Goal: Task Accomplishment & Management: Use online tool/utility

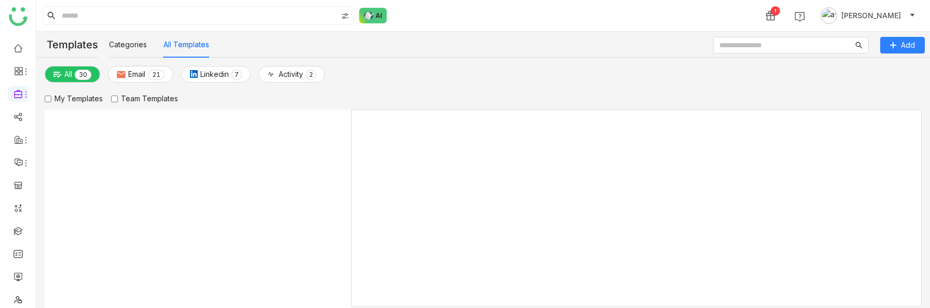
click at [852, 15] on span "Sravani Jatoth" at bounding box center [872, 15] width 60 height 11
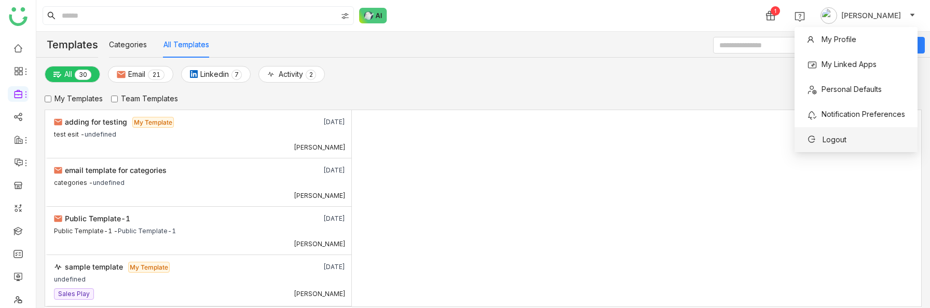
click at [833, 138] on span "Logout" at bounding box center [835, 139] width 24 height 9
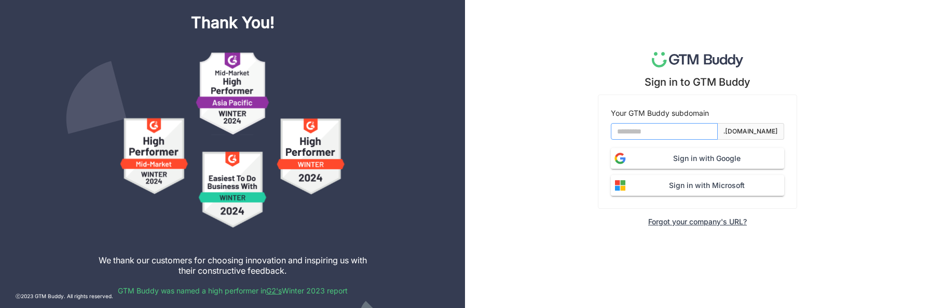
click at [648, 135] on input at bounding box center [664, 131] width 107 height 17
type input "*******"
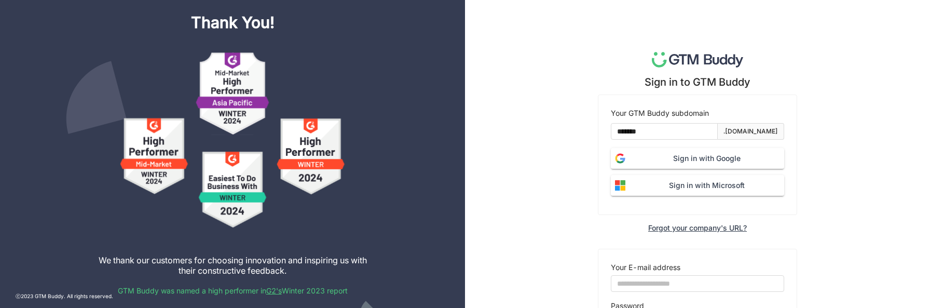
click at [684, 184] on span "Sign in with Microsoft" at bounding box center [707, 185] width 155 height 11
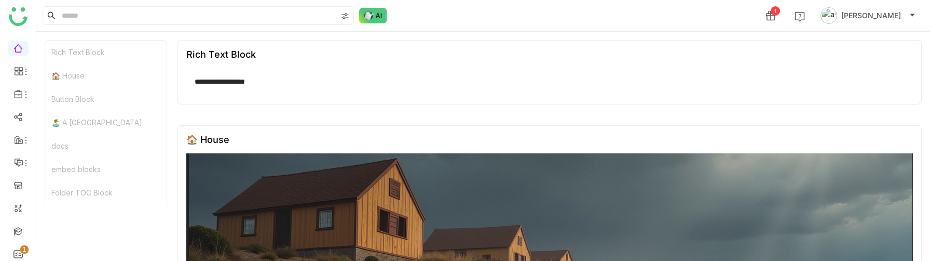
click at [876, 11] on span "aavi aavi" at bounding box center [872, 15] width 60 height 11
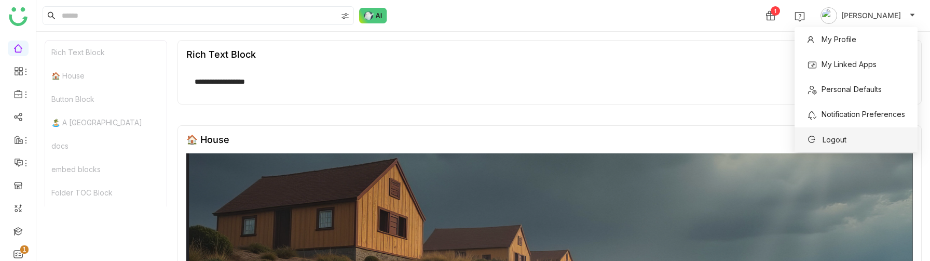
click at [824, 143] on span "Logout" at bounding box center [835, 139] width 24 height 9
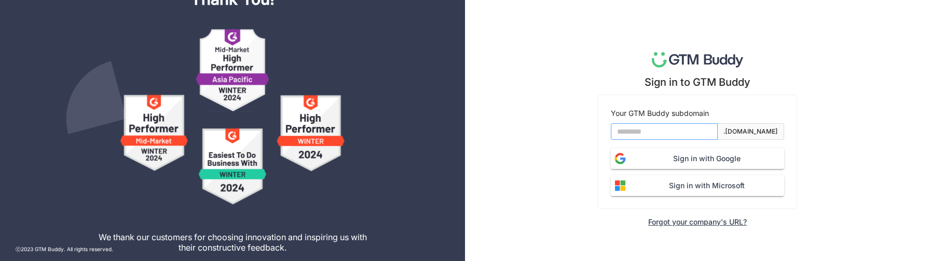
click at [672, 139] on input at bounding box center [664, 131] width 107 height 17
type input "*******"
click at [692, 158] on span "Sign in with Google" at bounding box center [707, 158] width 155 height 11
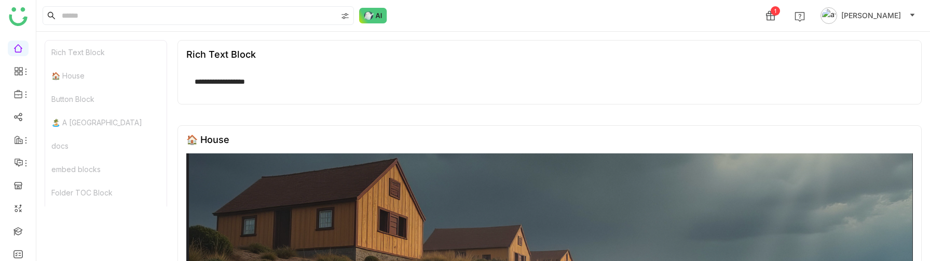
click at [869, 19] on span "Sravani Jatoth" at bounding box center [872, 15] width 60 height 11
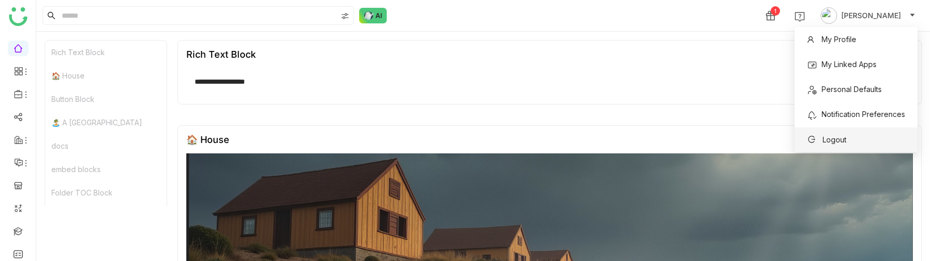
click at [834, 138] on span "Logout" at bounding box center [835, 139] width 24 height 9
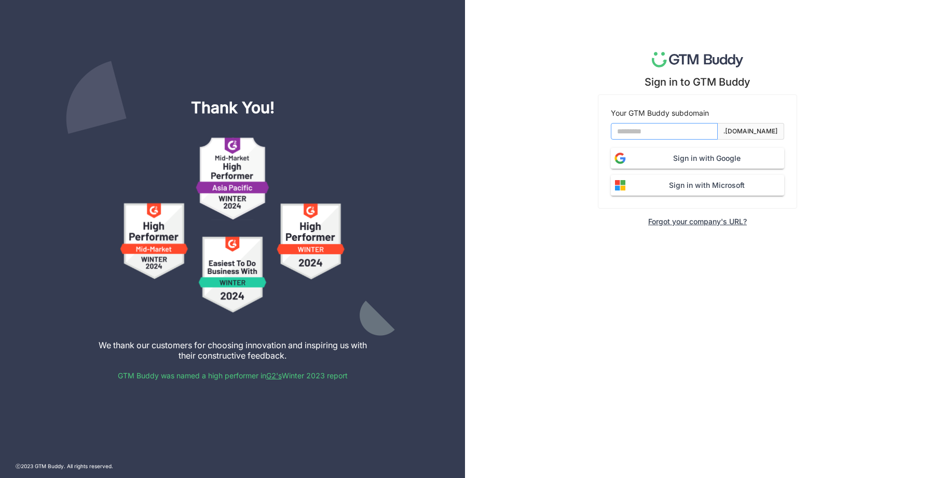
click at [679, 131] on input at bounding box center [664, 131] width 107 height 17
type input "*******"
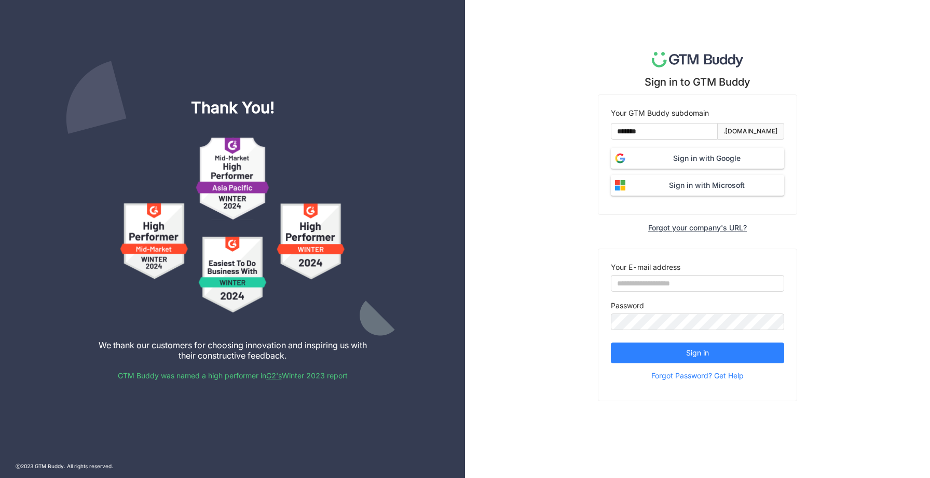
click at [684, 161] on span "Sign in with Google" at bounding box center [707, 158] width 155 height 11
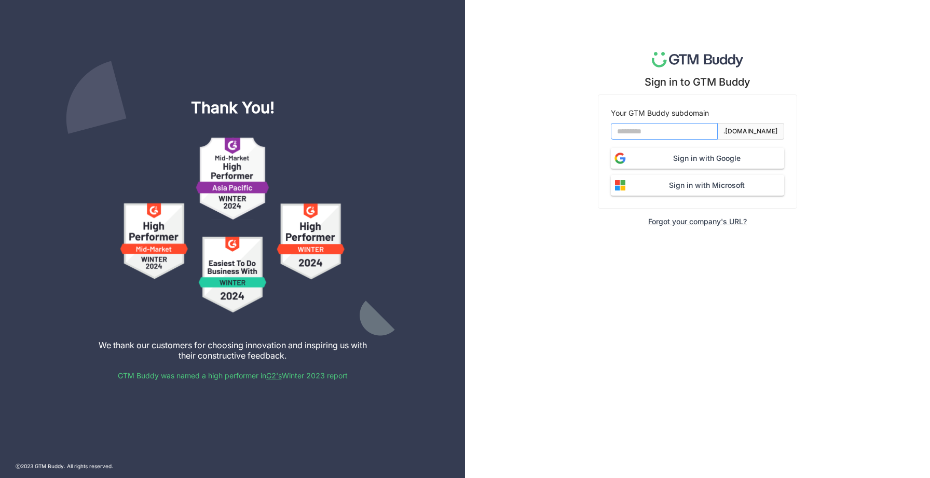
click at [634, 124] on input at bounding box center [664, 131] width 107 height 17
type input "*******"
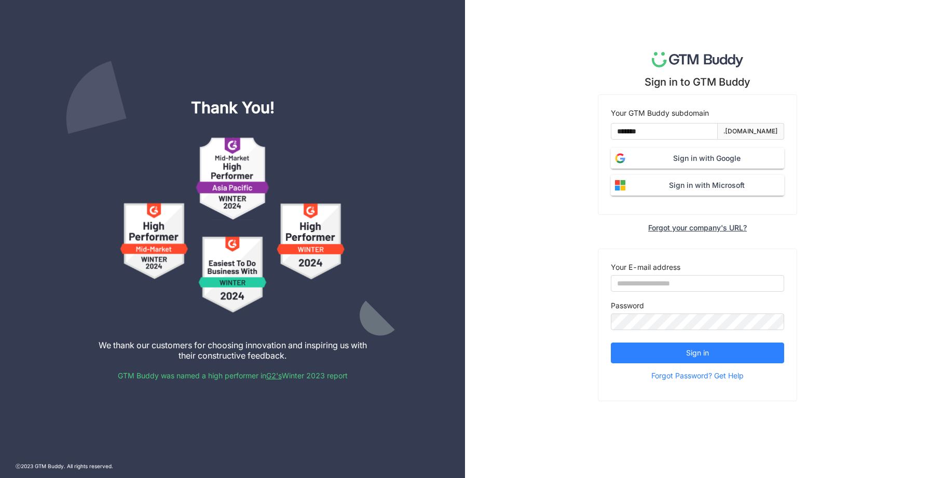
click at [663, 160] on span "Sign in with Google" at bounding box center [707, 158] width 155 height 11
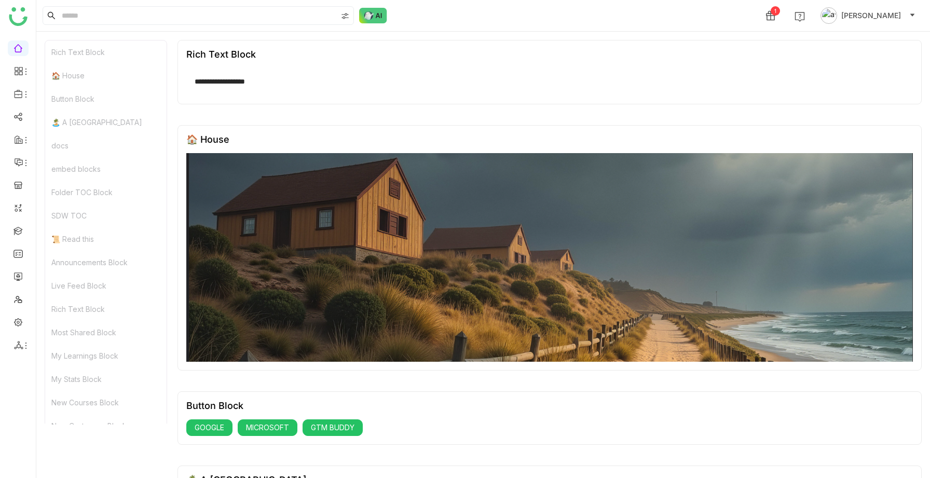
click at [836, 13] on img at bounding box center [829, 15] width 17 height 17
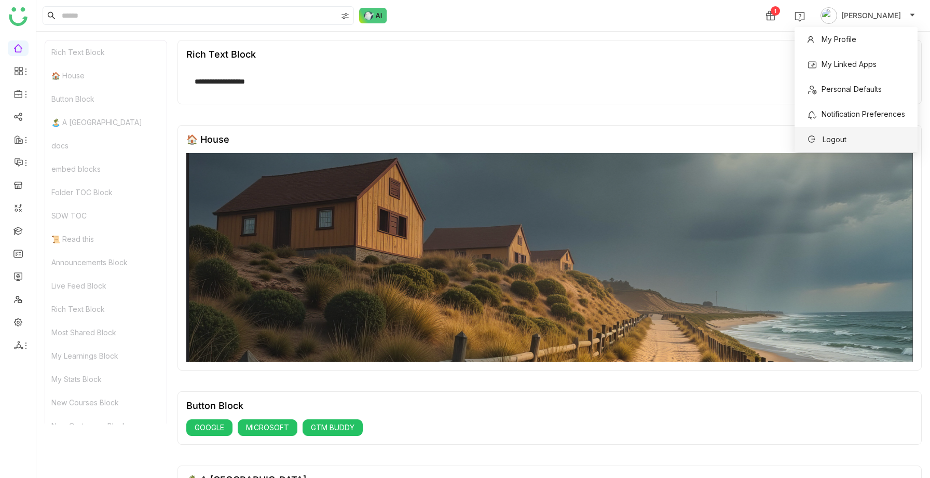
click at [809, 136] on icon at bounding box center [811, 139] width 7 height 7
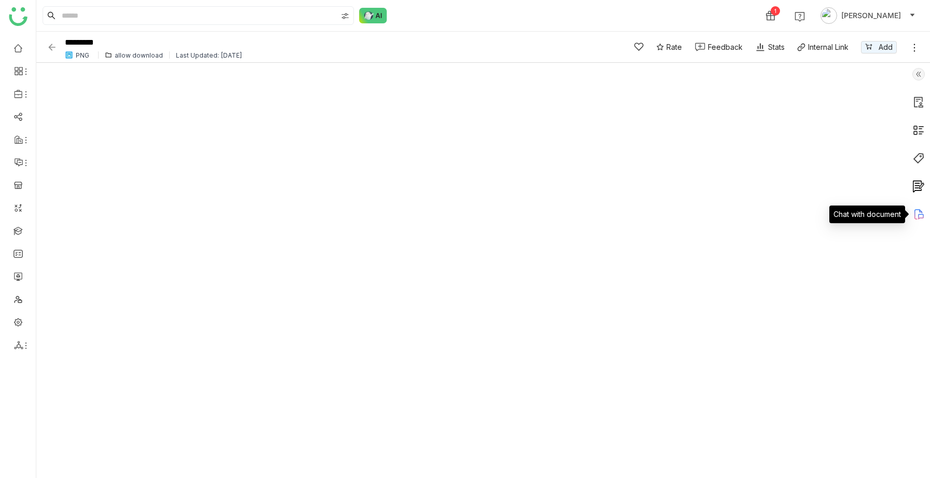
click at [924, 214] on icon at bounding box center [919, 214] width 12 height 12
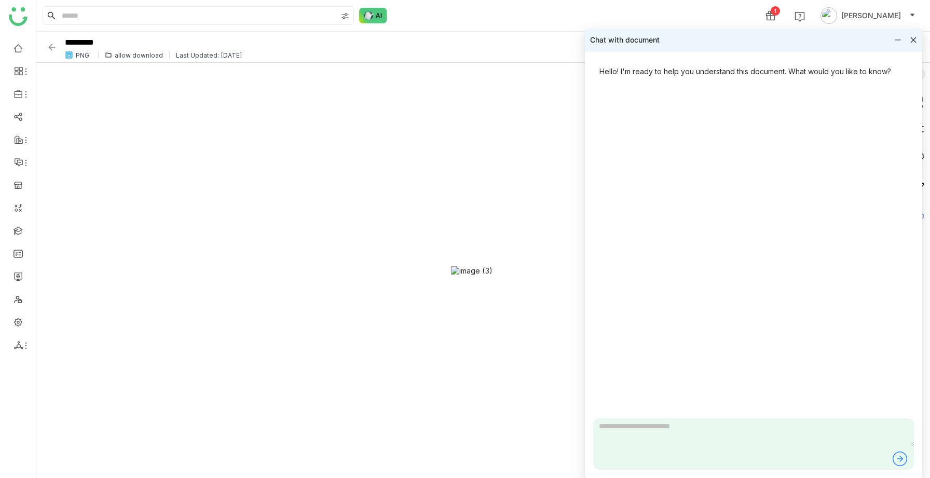
click at [671, 430] on textarea at bounding box center [753, 432] width 321 height 28
type textarea "**********"
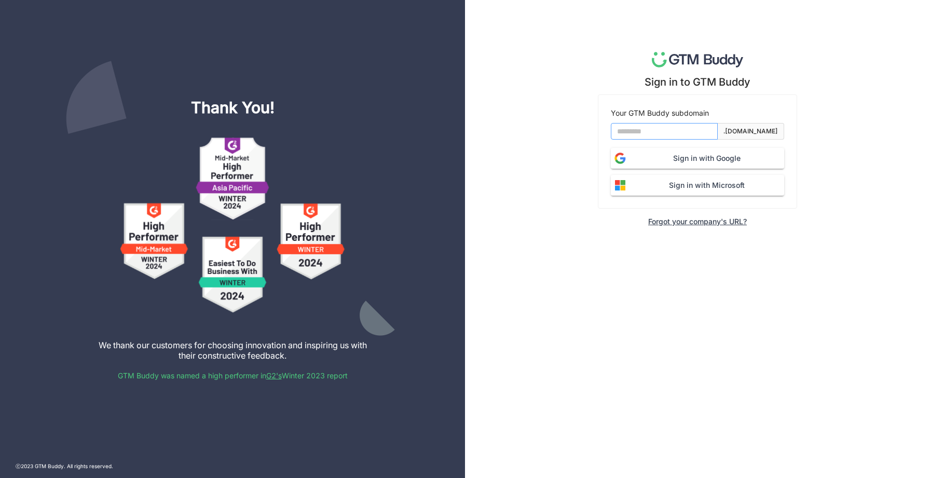
click at [634, 127] on input at bounding box center [664, 131] width 107 height 17
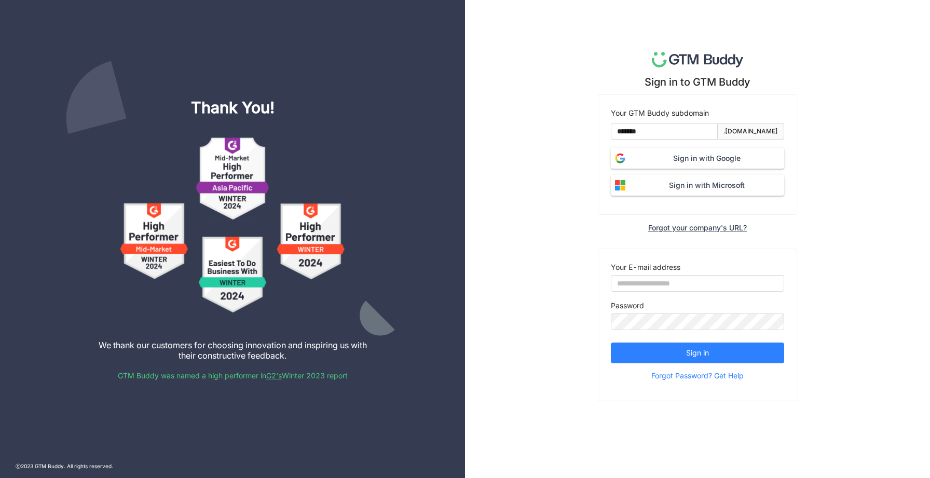
click at [669, 180] on span "Sign in with Microsoft" at bounding box center [707, 185] width 155 height 11
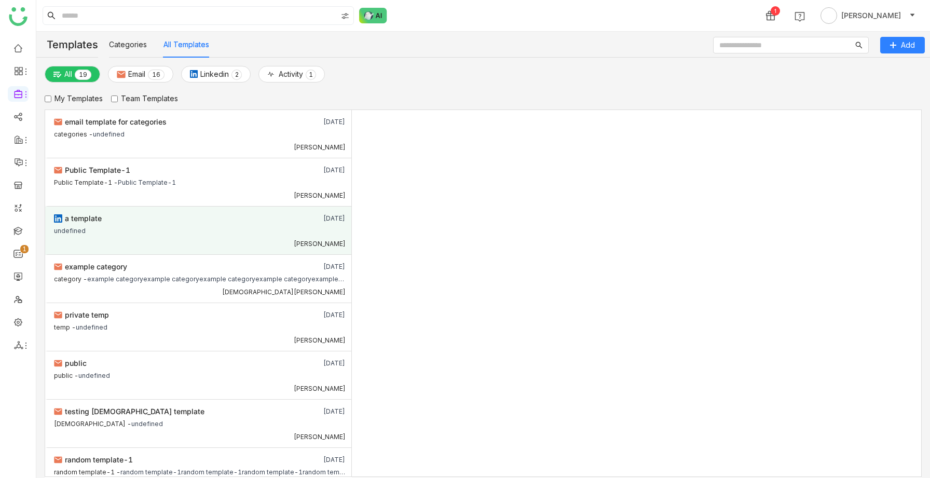
scroll to position [213, 0]
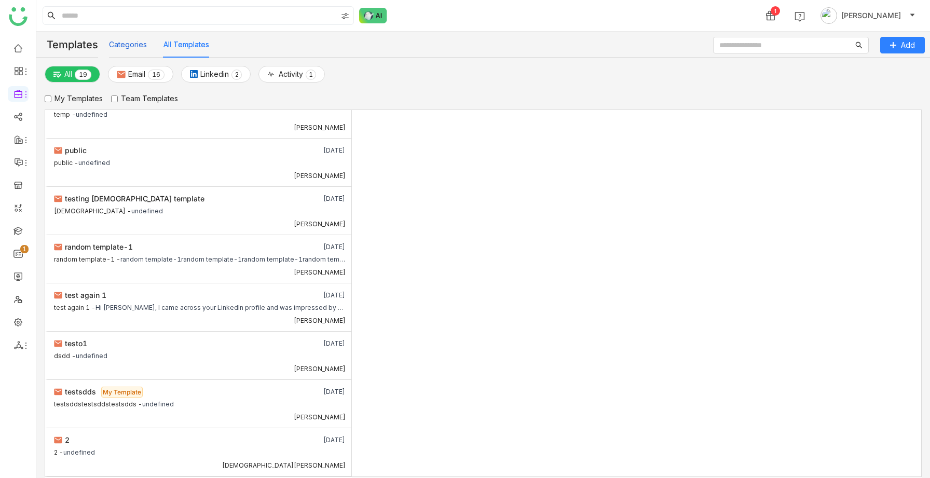
click at [124, 42] on button "Categories" at bounding box center [128, 44] width 38 height 11
